Goal: Find contact information: Find contact information

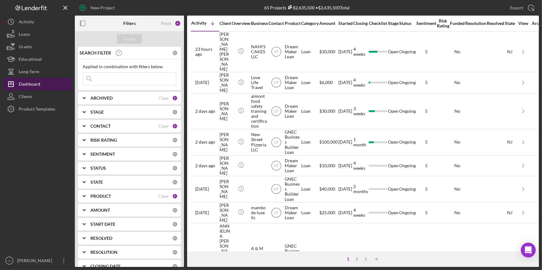
click at [35, 84] on div "Dashboard" at bounding box center [30, 85] width 22 height 14
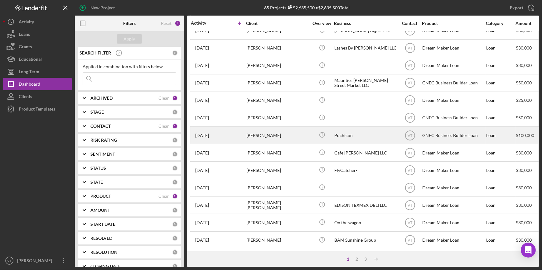
scroll to position [225, 0]
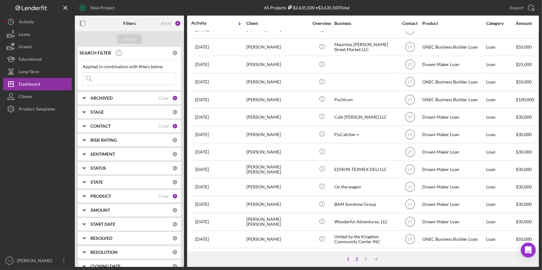
click at [356, 260] on div "2" at bounding box center [356, 259] width 9 height 5
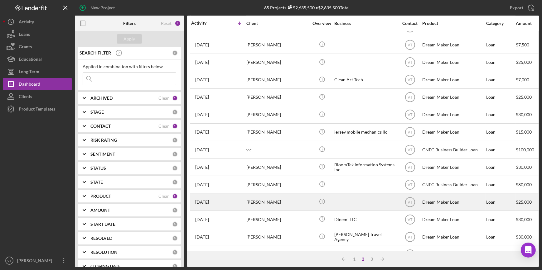
scroll to position [198, 0]
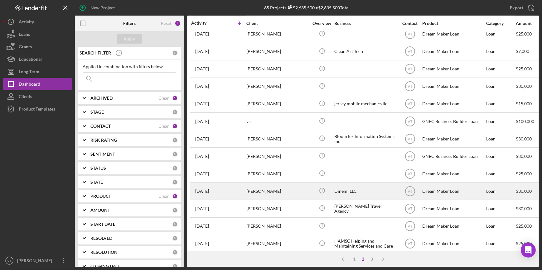
click at [280, 189] on div "[PERSON_NAME]" at bounding box center [277, 191] width 62 height 17
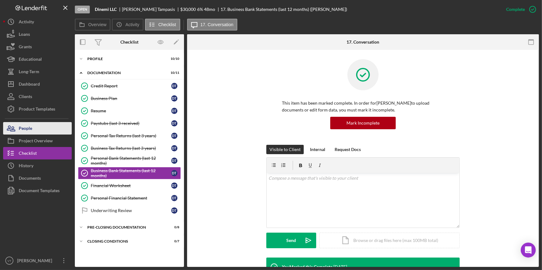
click at [41, 129] on button "People" at bounding box center [37, 128] width 69 height 12
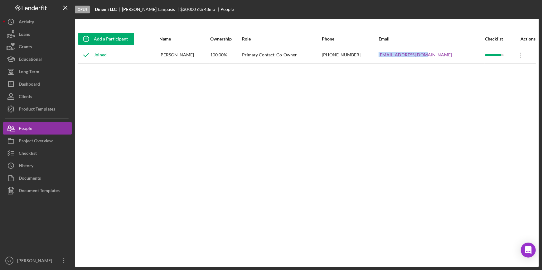
drag, startPoint x: 452, startPoint y: 56, endPoint x: 408, endPoint y: 58, distance: 44.3
click at [408, 58] on tr "Joined [PERSON_NAME] 100.00% Primary Contact, Co-Owner [PHONE_NUMBER] [EMAIL_AD…" at bounding box center [306, 55] width 457 height 17
copy tr "[EMAIL_ADDRESS][DOMAIN_NAME]"
